Goal: Transaction & Acquisition: Purchase product/service

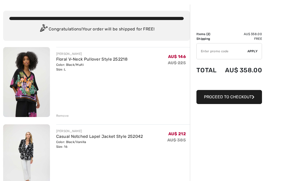
scroll to position [21, 0]
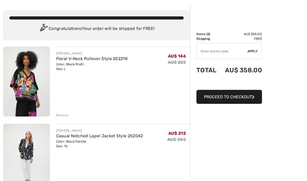
click at [64, 115] on div "Remove" at bounding box center [62, 115] width 13 height 5
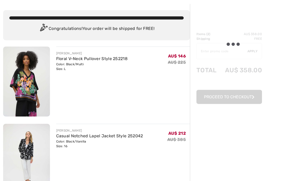
scroll to position [22, 0]
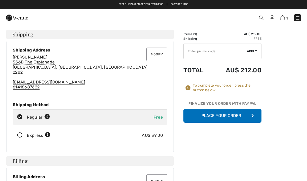
click at [241, 116] on button "Place Your Order" at bounding box center [223, 116] width 78 height 14
